Goal: Transaction & Acquisition: Purchase product/service

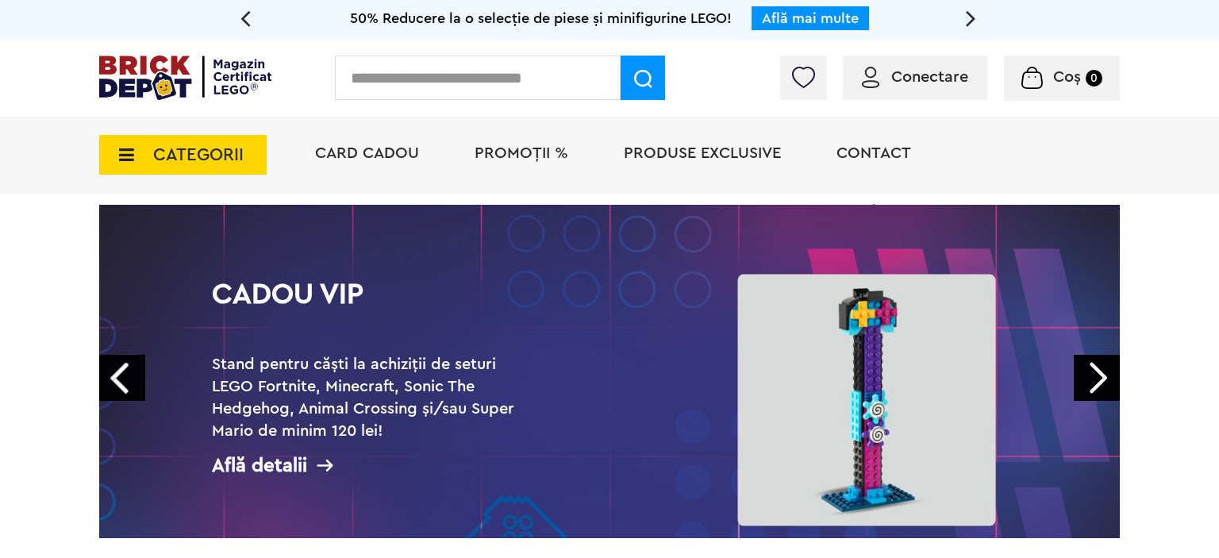
click at [1107, 387] on link "Next" at bounding box center [1097, 378] width 46 height 46
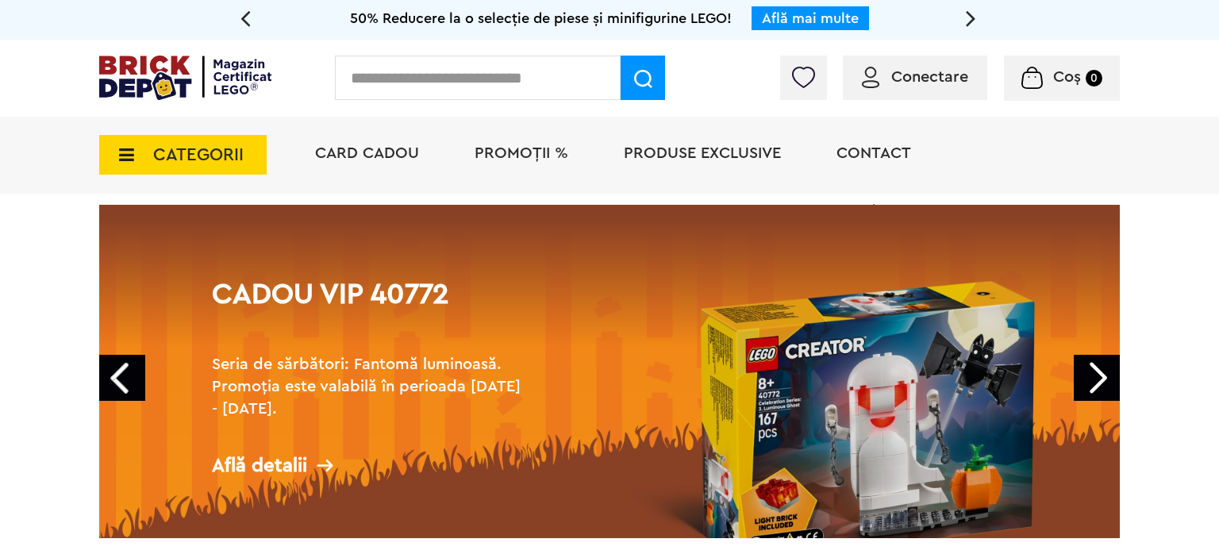
click at [1107, 387] on link "Next" at bounding box center [1097, 378] width 46 height 46
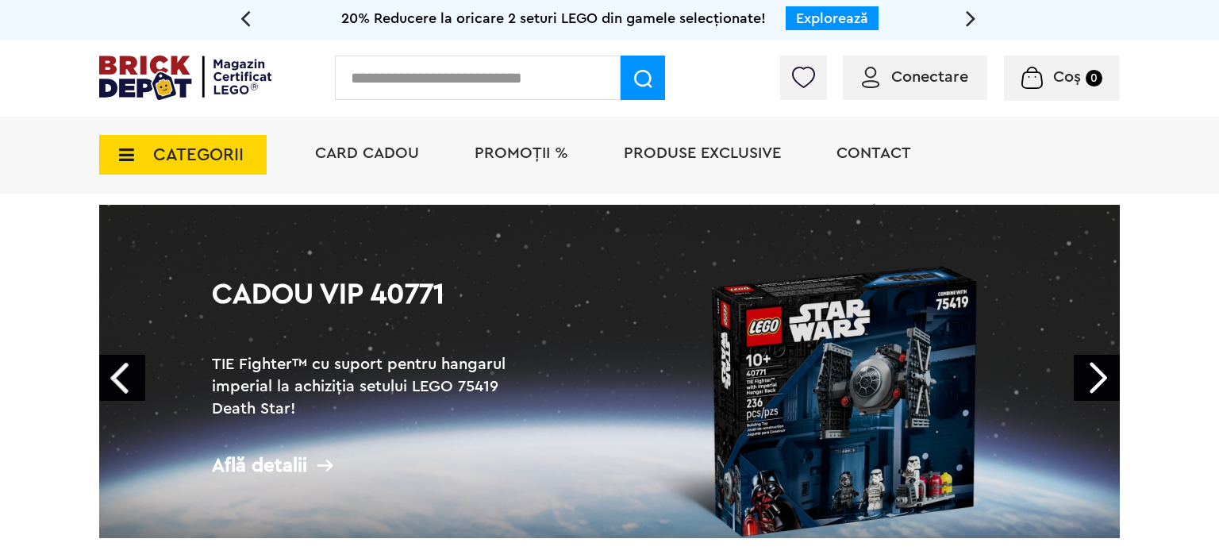
click at [1107, 387] on link "Next" at bounding box center [1097, 378] width 46 height 46
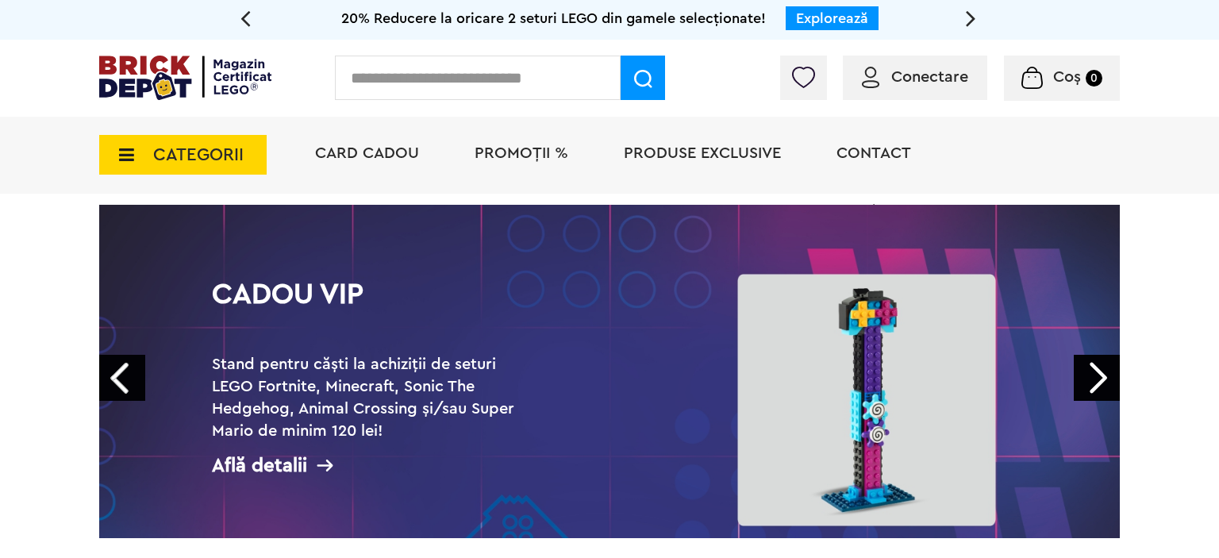
click at [1107, 387] on link "Next" at bounding box center [1097, 378] width 46 height 46
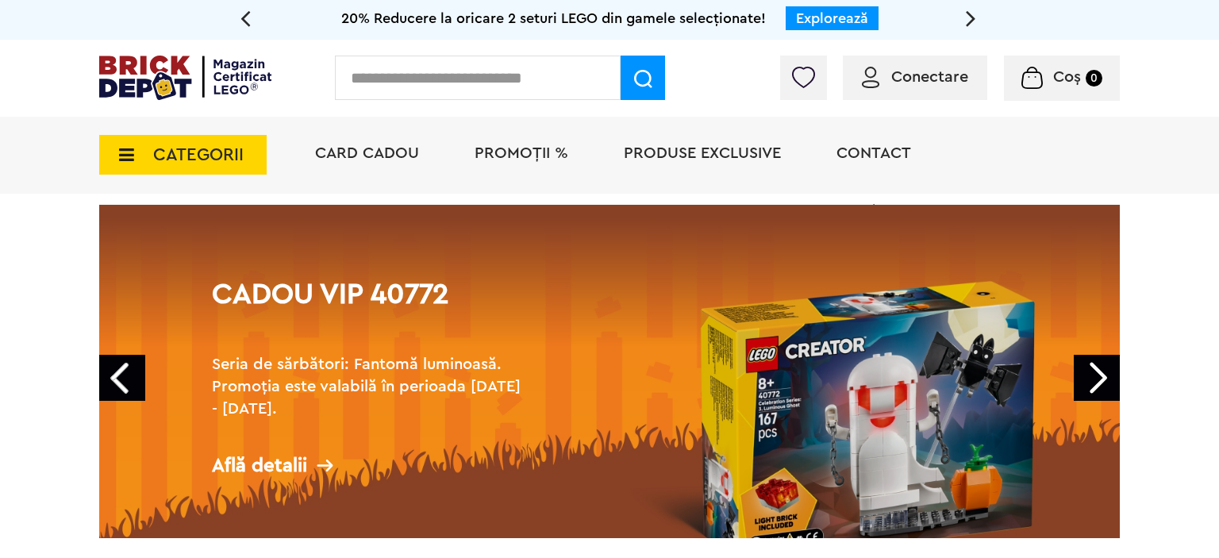
click at [1107, 387] on link "Next" at bounding box center [1097, 378] width 46 height 46
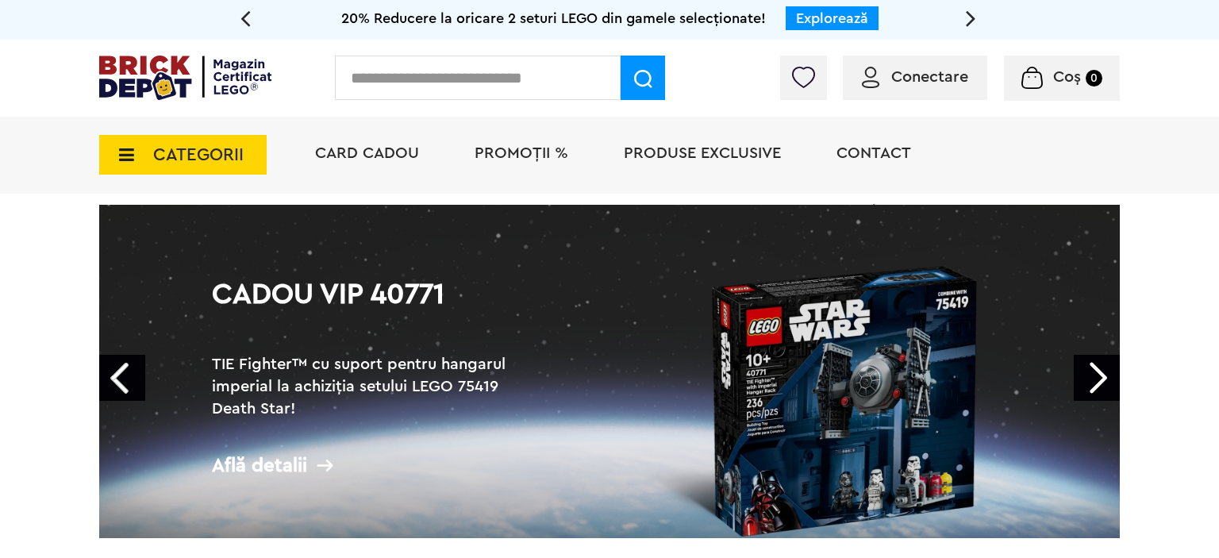
click at [1107, 387] on link "Next" at bounding box center [1097, 378] width 46 height 46
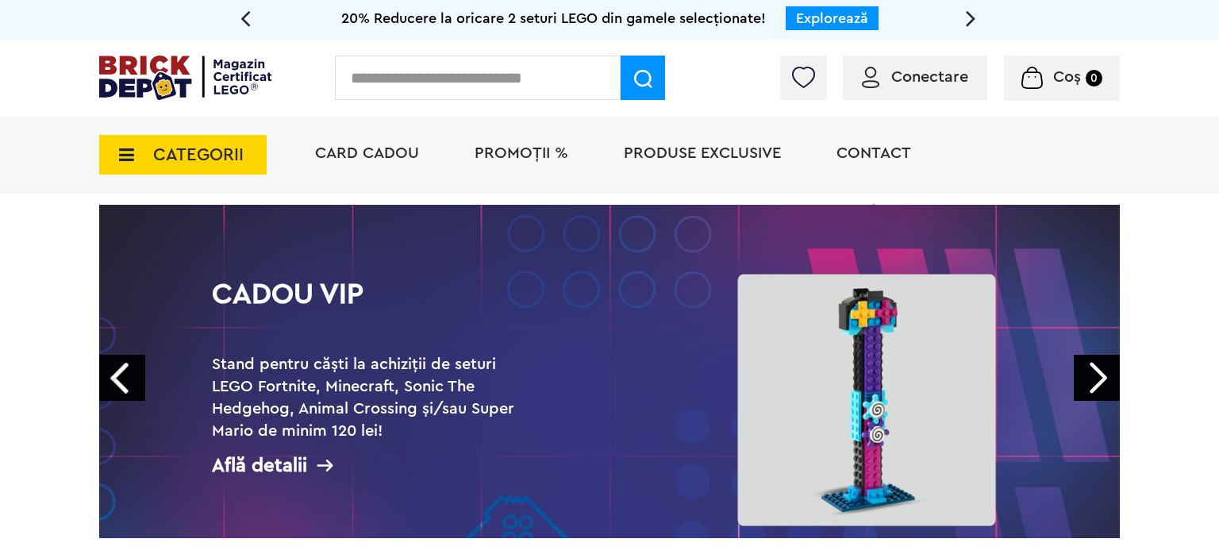
click at [1107, 387] on link "Next" at bounding box center [1097, 378] width 46 height 46
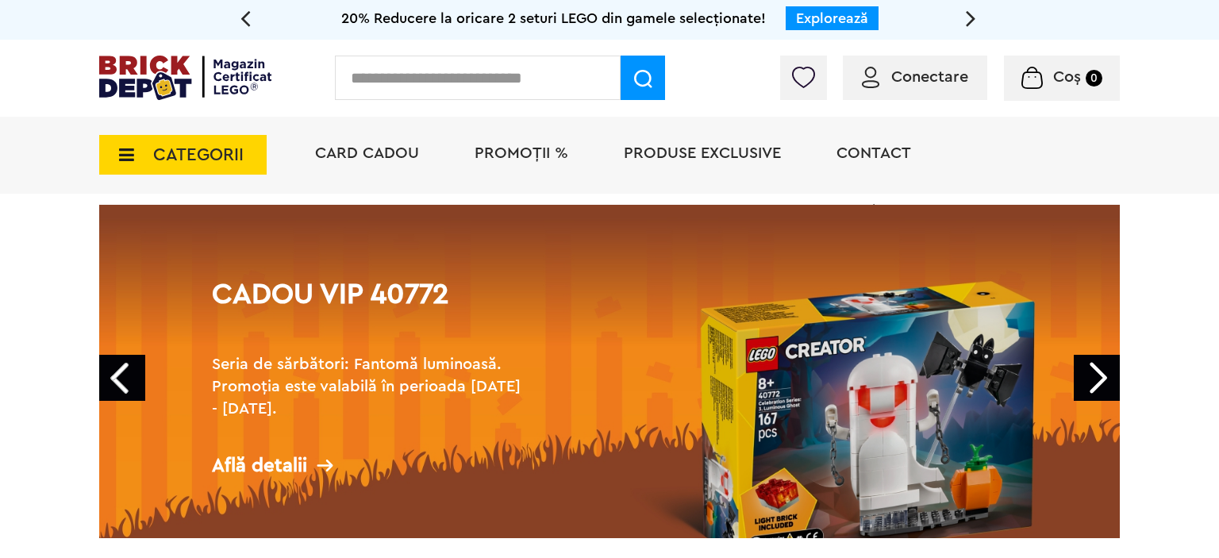
click at [1107, 387] on link "Next" at bounding box center [1097, 378] width 46 height 46
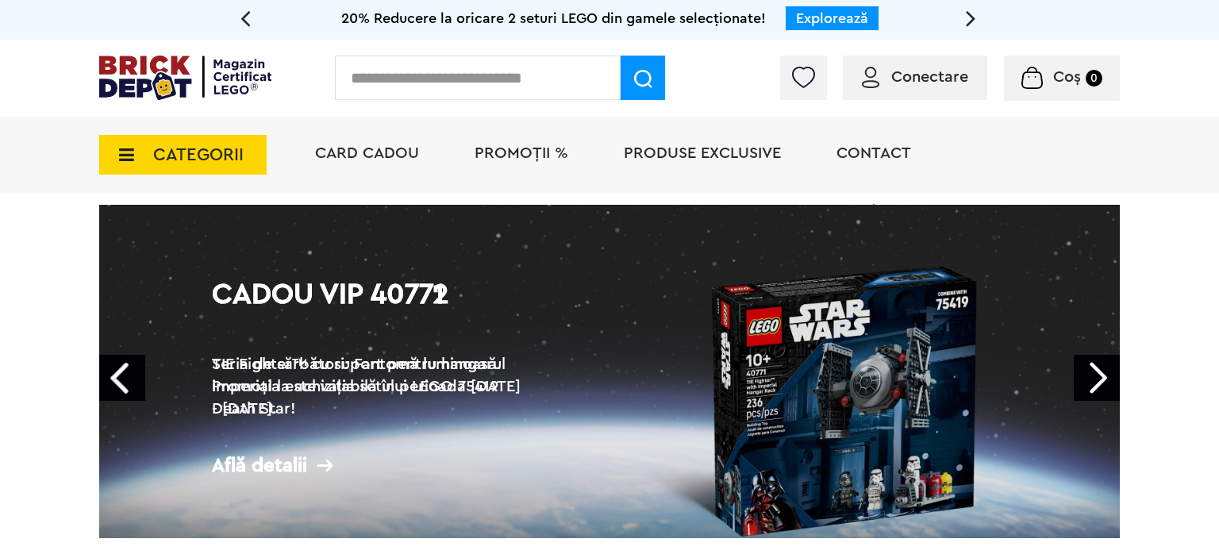
click at [1107, 387] on link "Next" at bounding box center [1097, 378] width 46 height 46
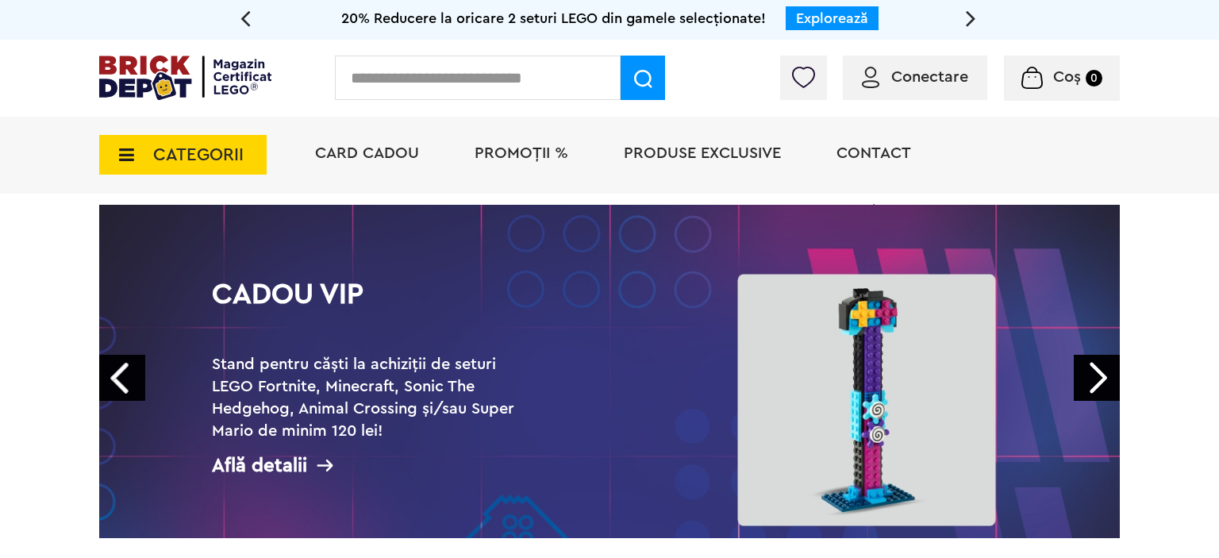
click at [1107, 387] on link "Next" at bounding box center [1097, 378] width 46 height 46
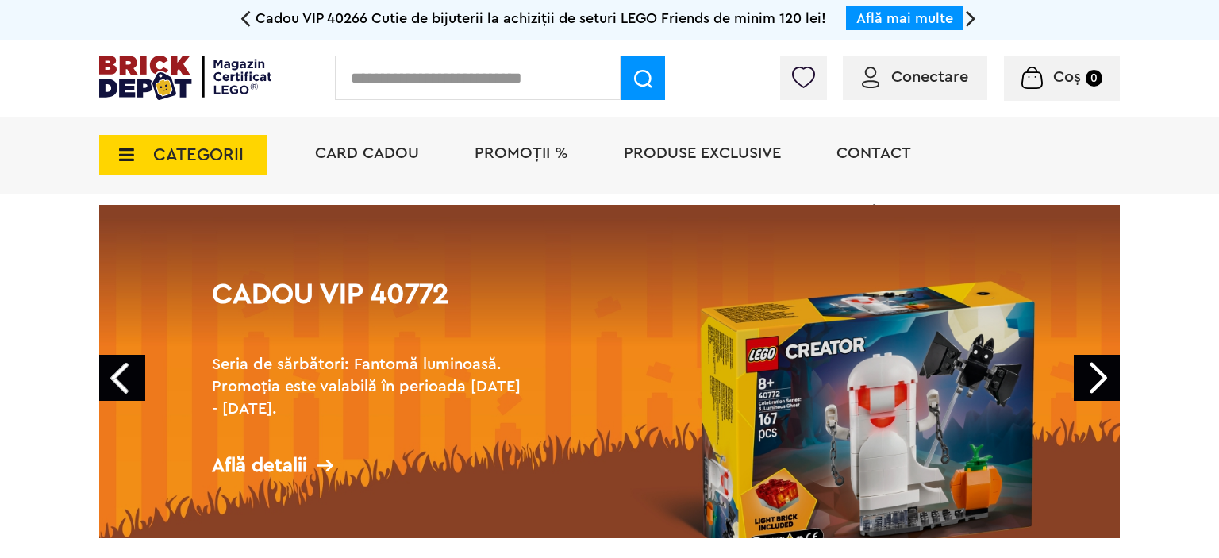
click at [1107, 387] on link "Next" at bounding box center [1097, 378] width 46 height 46
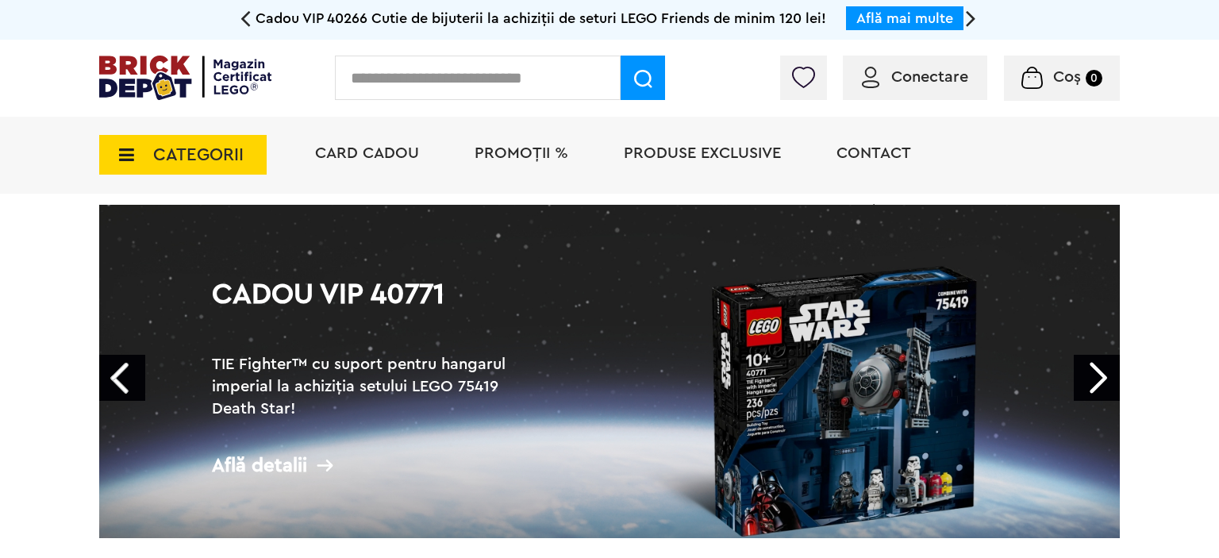
click at [1107, 387] on link "Next" at bounding box center [1097, 378] width 46 height 46
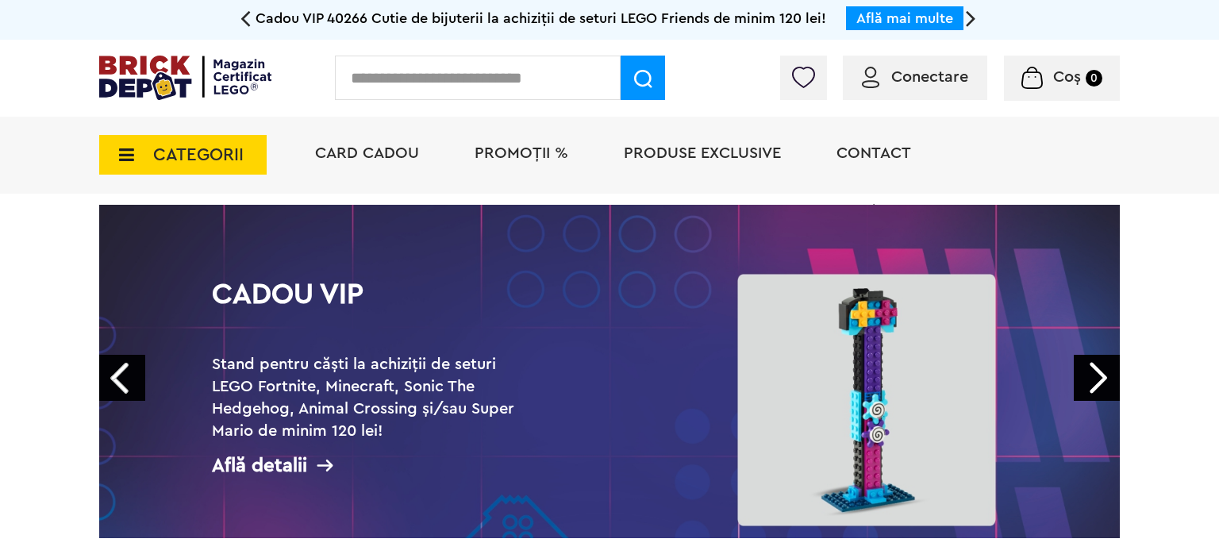
click at [1107, 387] on link "Next" at bounding box center [1097, 378] width 46 height 46
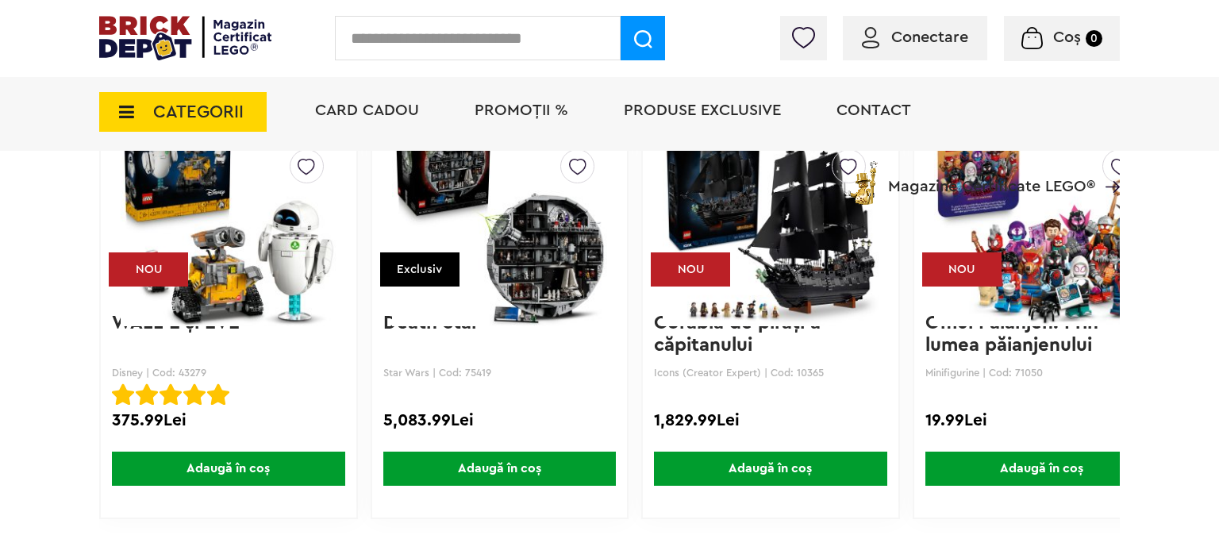
click at [547, 269] on img at bounding box center [500, 218] width 216 height 222
